Goal: Navigation & Orientation: Go to known website

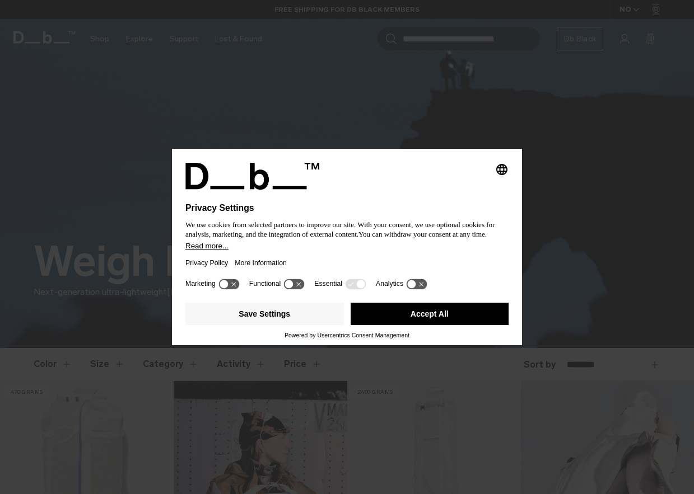
click at [404, 320] on button "Accept All" at bounding box center [429, 314] width 158 height 22
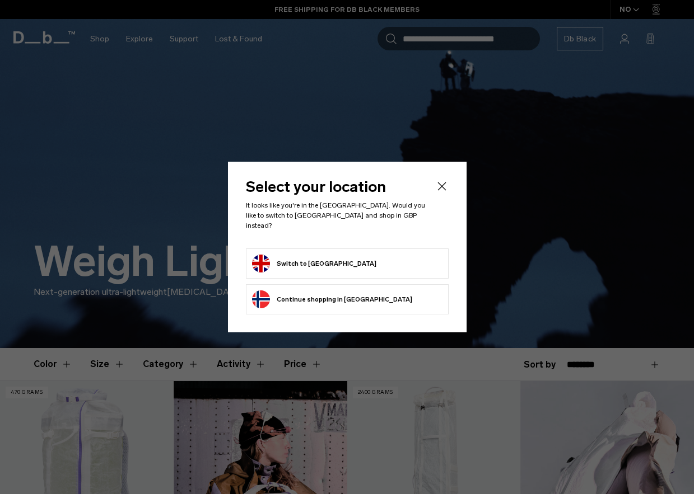
click at [357, 296] on button "Continue browsing [GEOGRAPHIC_DATA] store Continue shopping in [GEOGRAPHIC_DATA]" at bounding box center [332, 300] width 160 height 18
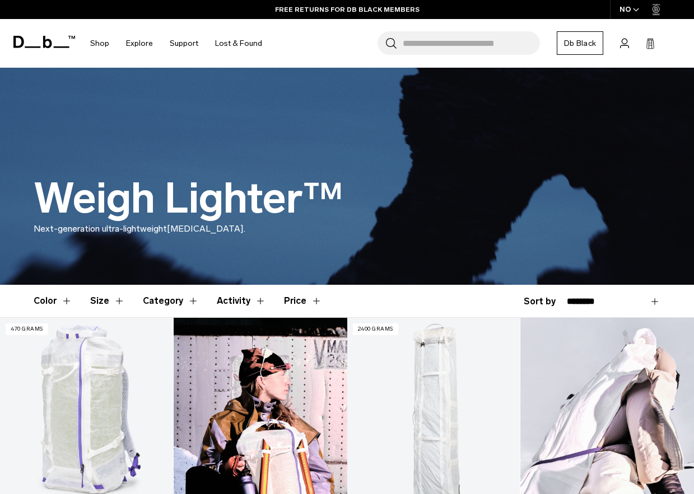
scroll to position [68, 0]
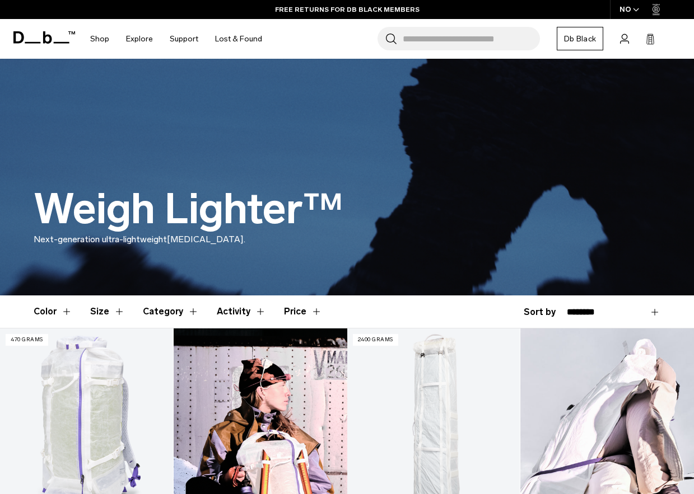
click at [635, 8] on icon "button" at bounding box center [636, 10] width 6 height 4
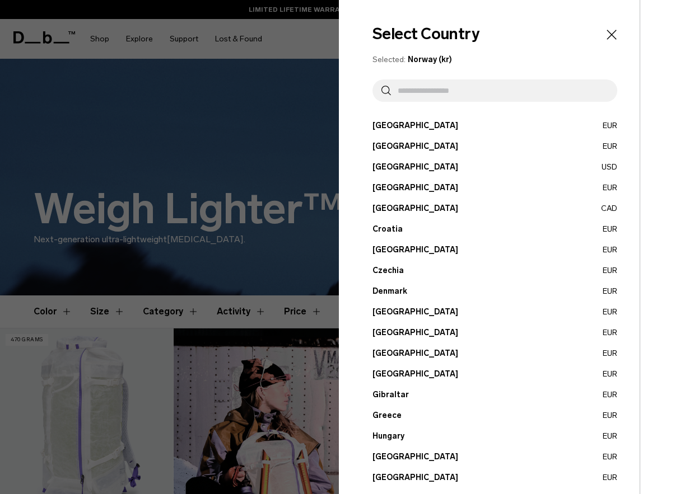
click at [509, 88] on input "text" at bounding box center [499, 90] width 217 height 22
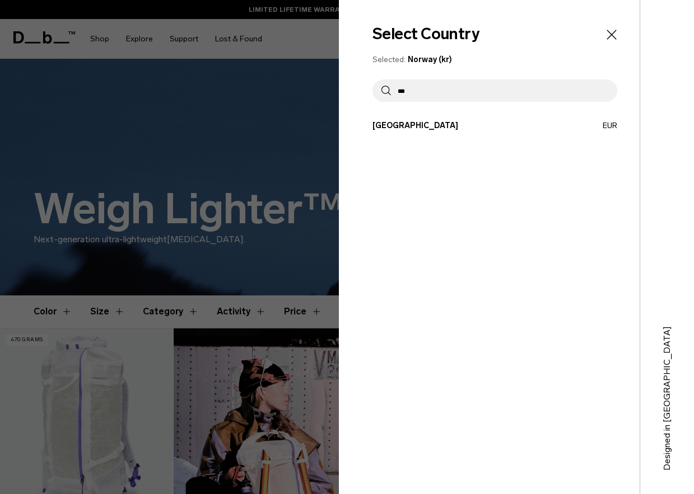
type input "***"
click at [453, 121] on button "[GEOGRAPHIC_DATA] EUR" at bounding box center [494, 126] width 245 height 12
click at [386, 128] on button "[GEOGRAPHIC_DATA] EUR" at bounding box center [494, 126] width 245 height 12
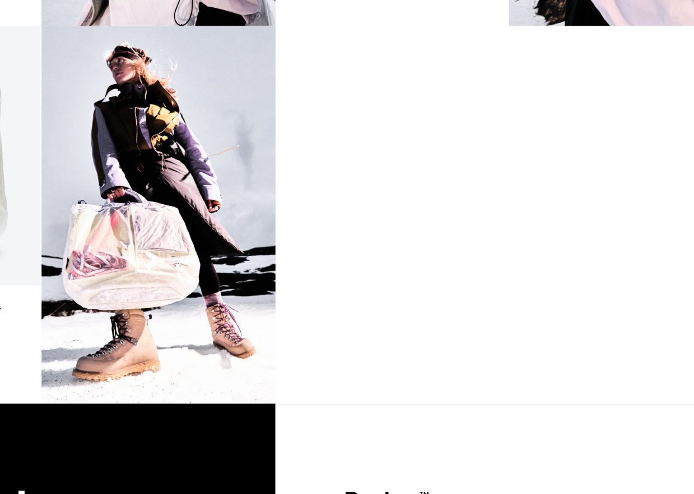
scroll to position [837, 0]
